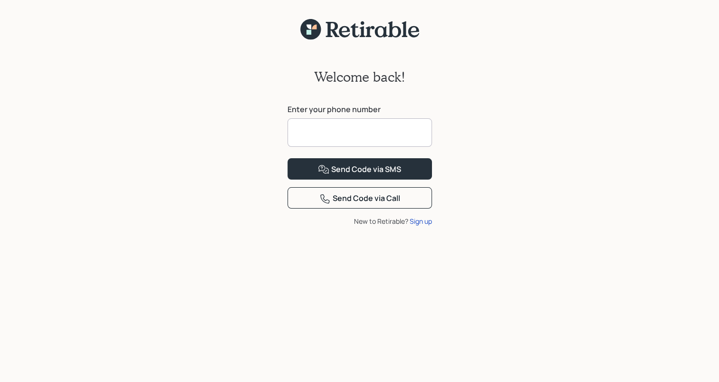
click at [347, 125] on input at bounding box center [360, 132] width 144 height 29
type input "**********"
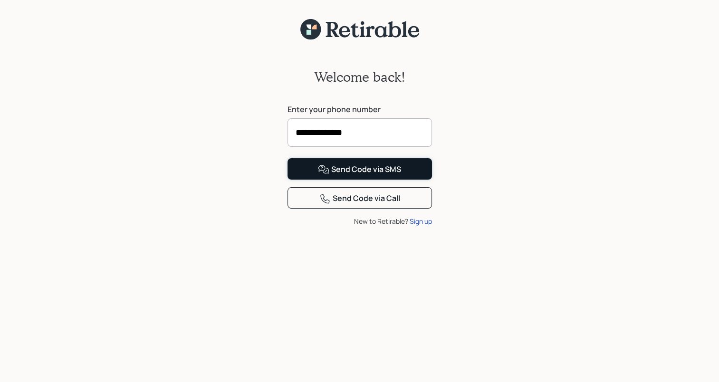
click at [324, 175] on icon at bounding box center [323, 169] width 11 height 11
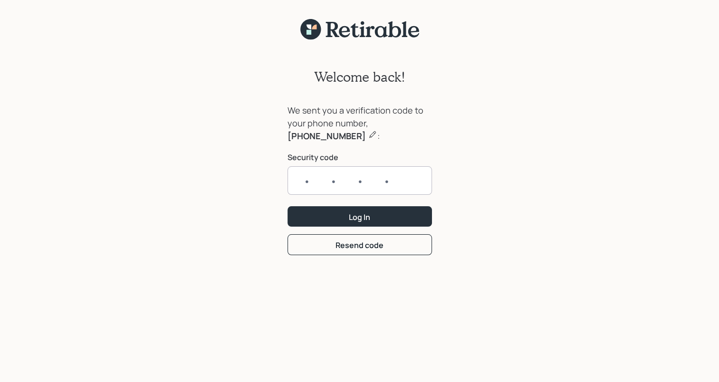
scroll to position [11, 0]
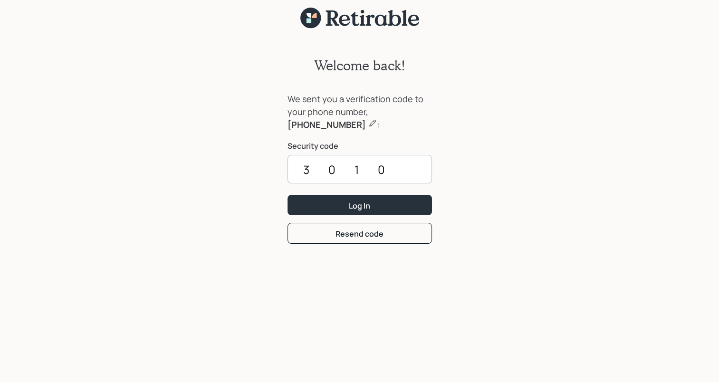
type input "3010"
click at [324, 207] on button "Log In" at bounding box center [360, 205] width 144 height 20
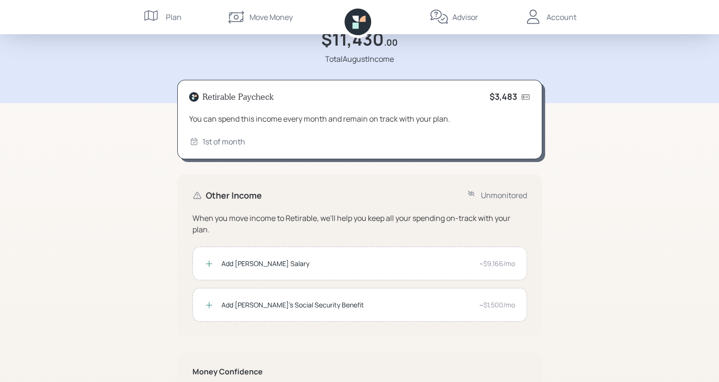
scroll to position [48, 0]
click at [210, 263] on icon at bounding box center [209, 265] width 10 height 10
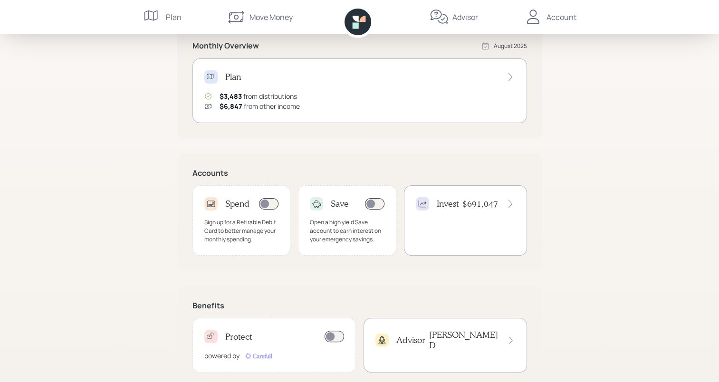
scroll to position [207, 0]
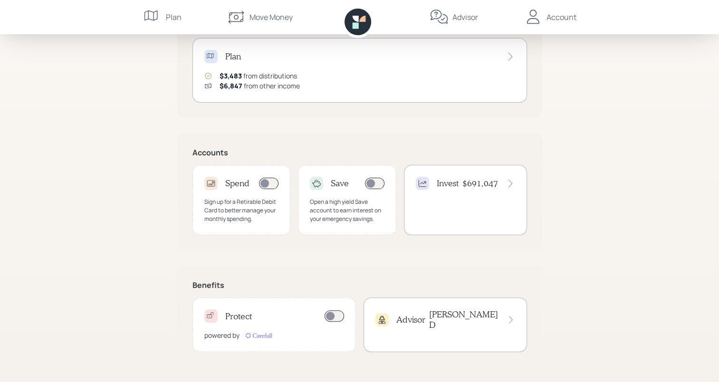
click at [503, 315] on div "James D" at bounding box center [472, 319] width 86 height 20
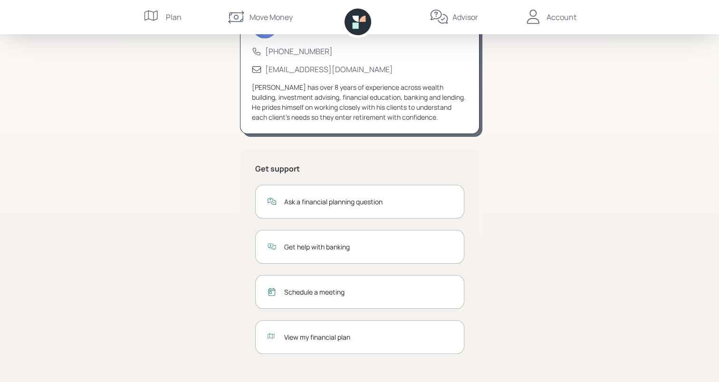
scroll to position [81, 0]
click at [315, 331] on div "View my financial plan" at bounding box center [368, 336] width 168 height 10
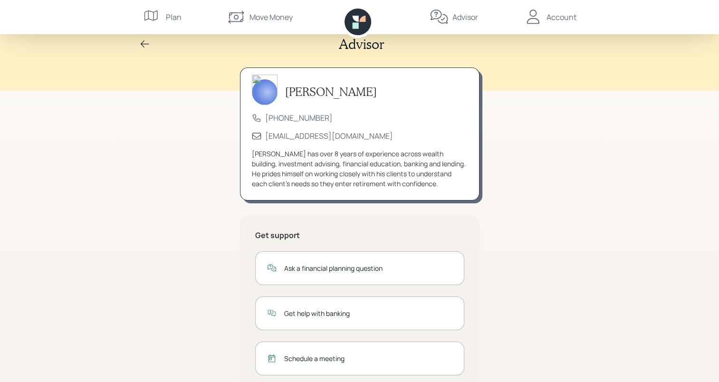
scroll to position [0, 0]
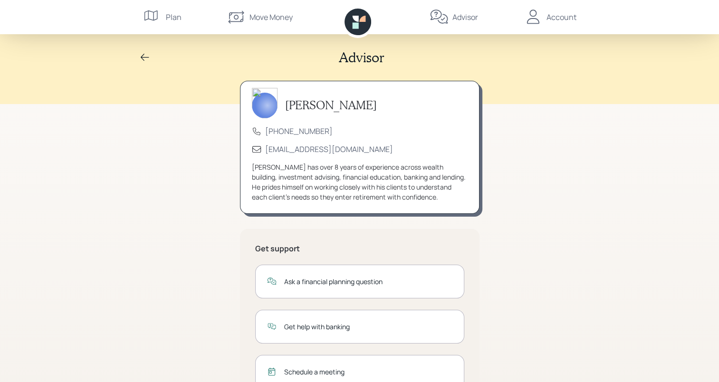
click at [546, 19] on div "Account" at bounding box center [550, 17] width 53 height 34
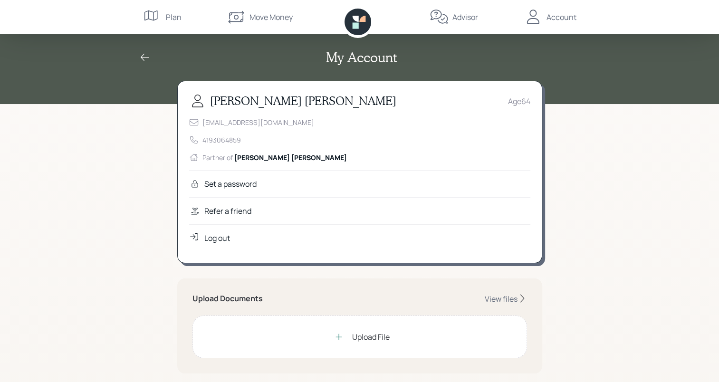
click at [456, 19] on div "Advisor" at bounding box center [466, 16] width 26 height 11
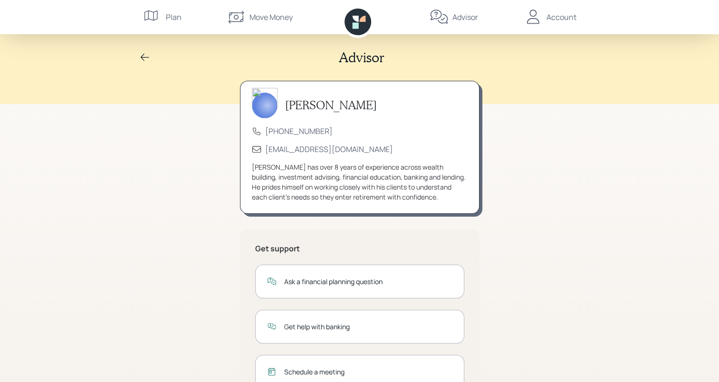
click at [264, 18] on div "Move Money" at bounding box center [271, 16] width 43 height 11
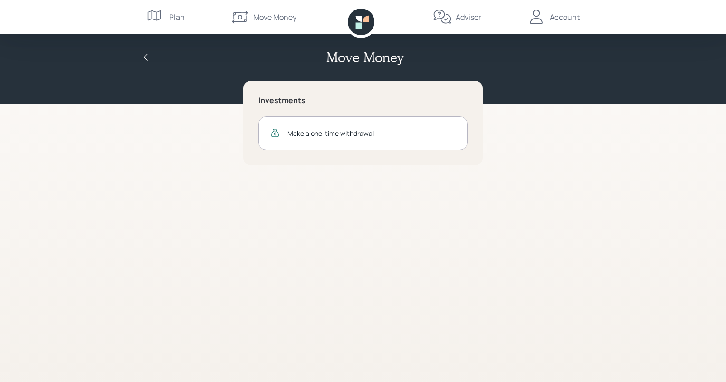
click at [170, 10] on div "Plan" at bounding box center [165, 17] width 39 height 34
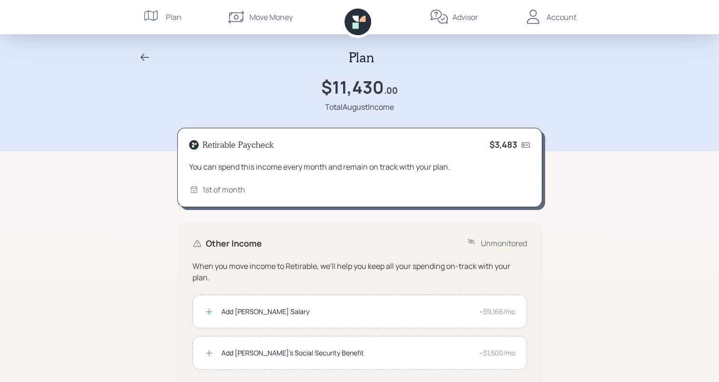
click at [148, 58] on icon at bounding box center [144, 57] width 11 height 11
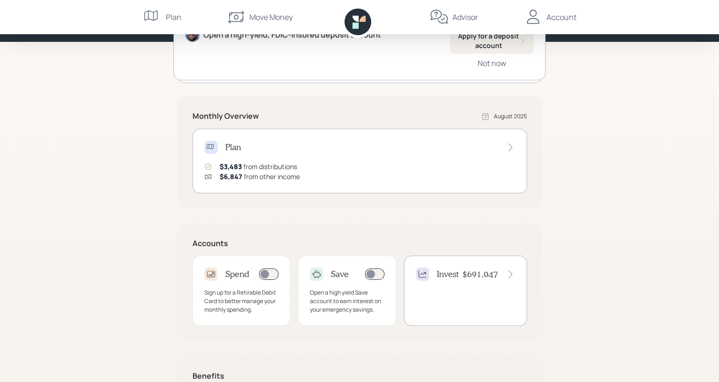
scroll to position [207, 0]
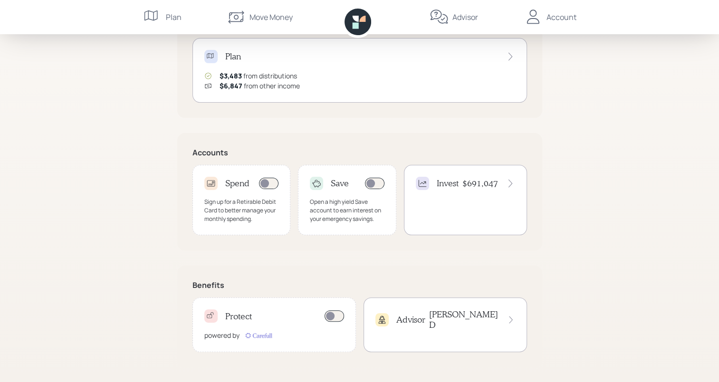
click at [510, 183] on icon at bounding box center [511, 184] width 10 height 10
